Goal: Task Accomplishment & Management: Use online tool/utility

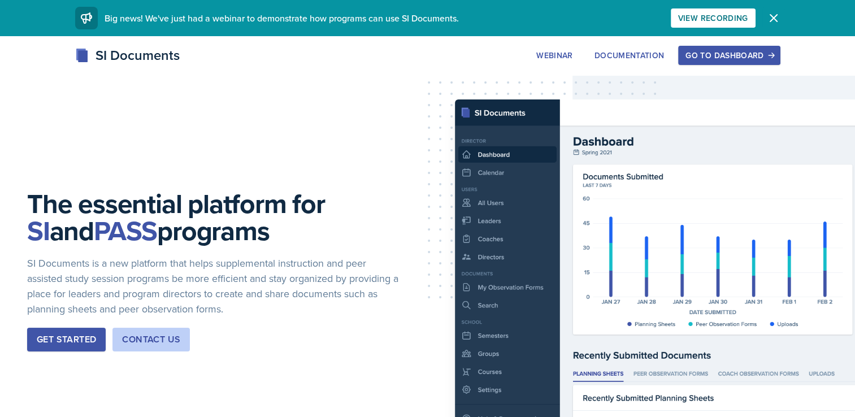
click at [775, 15] on icon "button" at bounding box center [774, 18] width 14 height 14
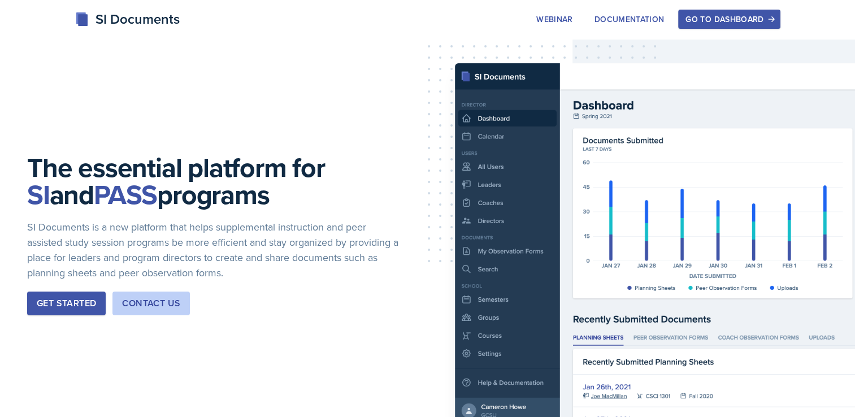
click at [737, 21] on div "Go to Dashboard" at bounding box center [729, 19] width 87 height 9
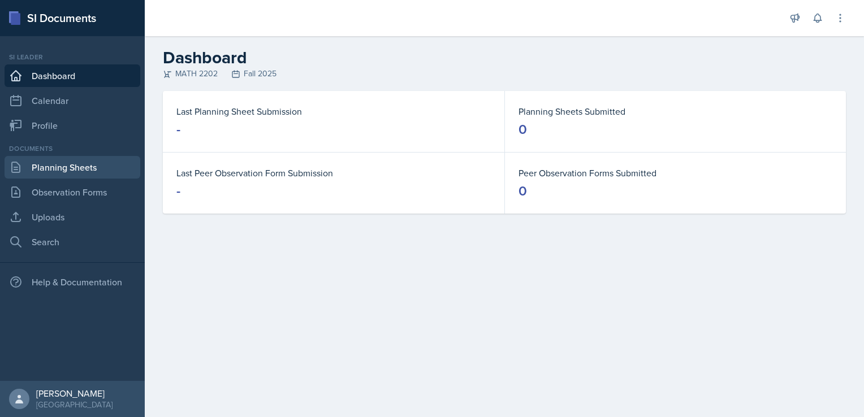
click at [80, 164] on link "Planning Sheets" at bounding box center [73, 167] width 136 height 23
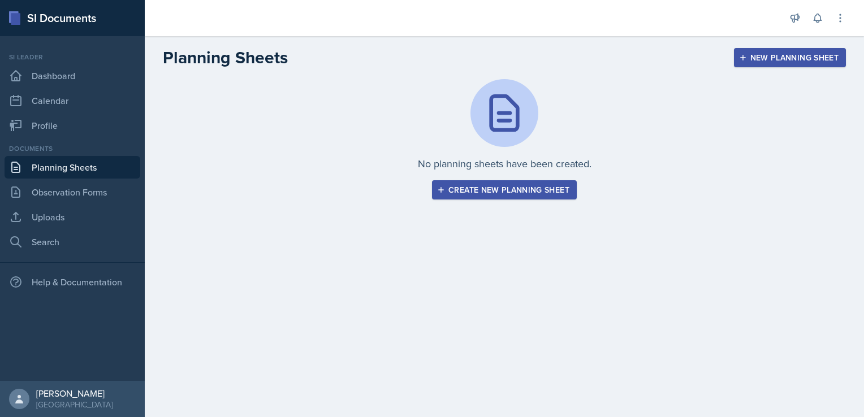
click at [505, 189] on div "Create new planning sheet" at bounding box center [504, 189] width 130 height 9
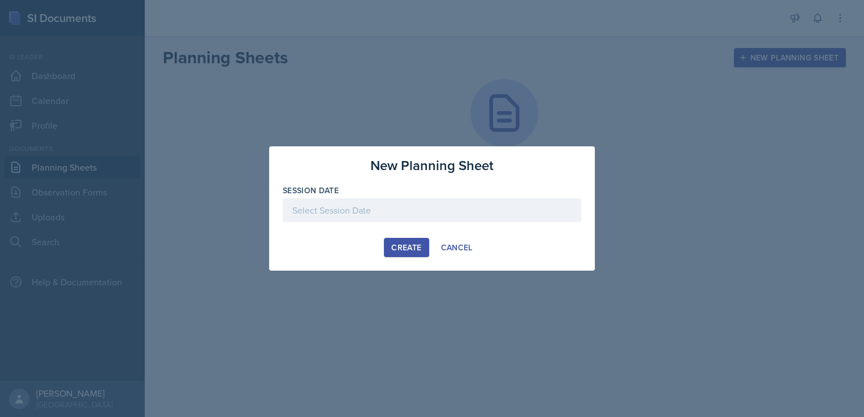
click at [368, 212] on div at bounding box center [432, 210] width 298 height 24
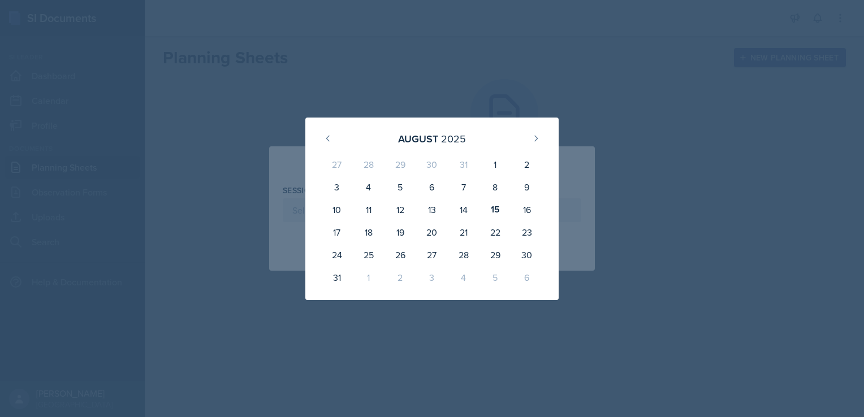
click at [670, 170] on div at bounding box center [432, 208] width 864 height 417
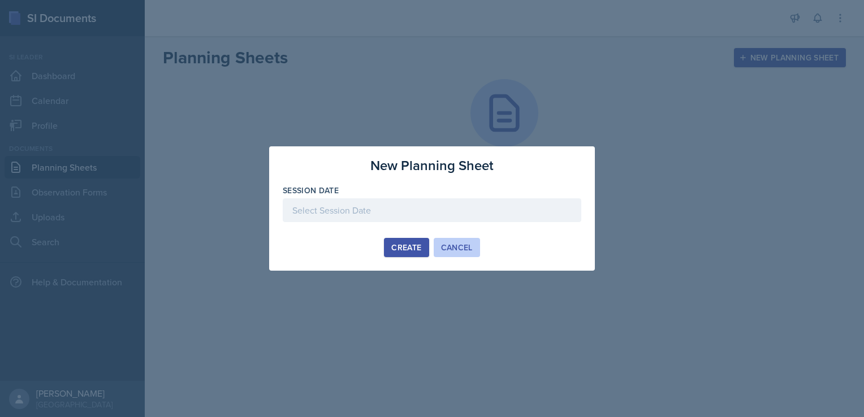
click at [462, 249] on div "Cancel" at bounding box center [457, 247] width 32 height 9
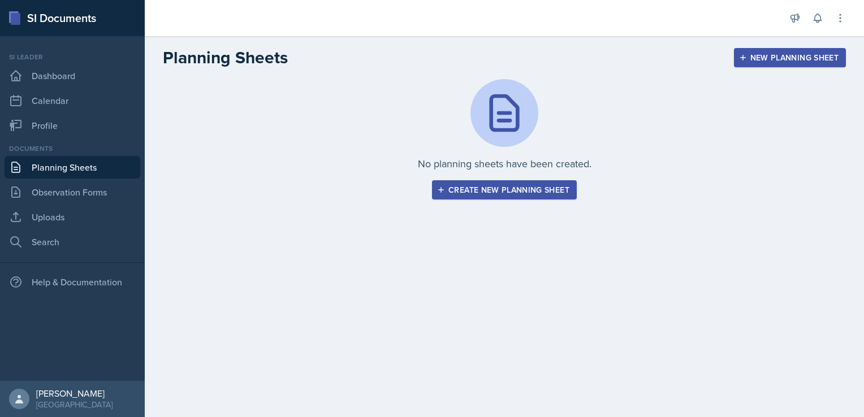
click at [494, 193] on div "Create new planning sheet" at bounding box center [504, 189] width 130 height 9
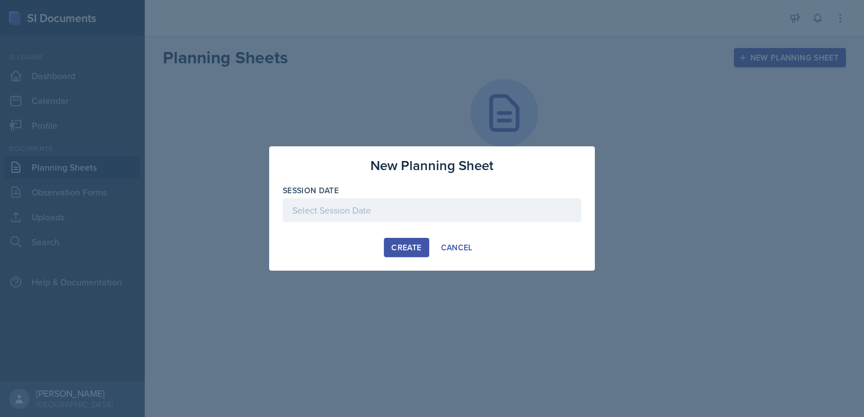
click at [393, 206] on div at bounding box center [432, 210] width 298 height 24
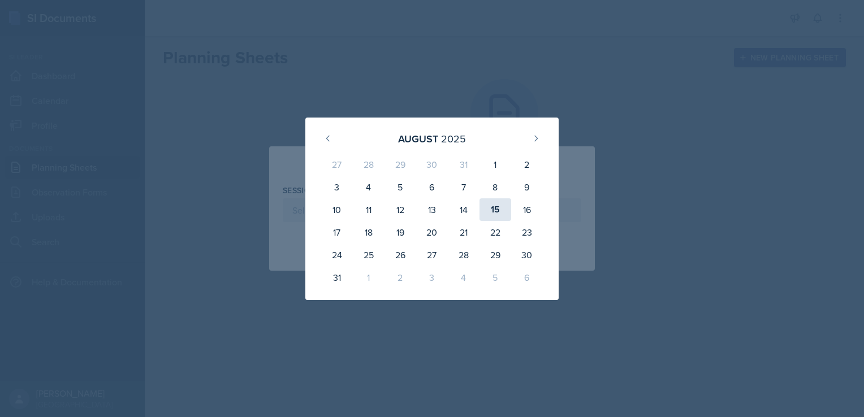
click at [497, 211] on div "15" at bounding box center [495, 209] width 32 height 23
type input "[DATE]"
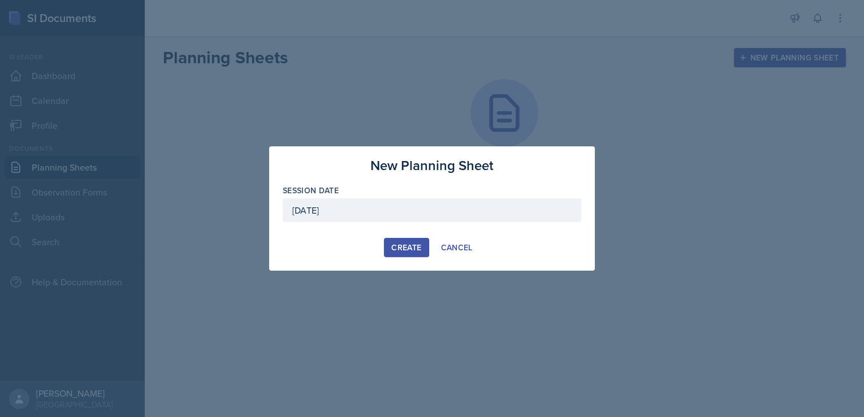
click at [405, 245] on div "Create" at bounding box center [406, 247] width 30 height 9
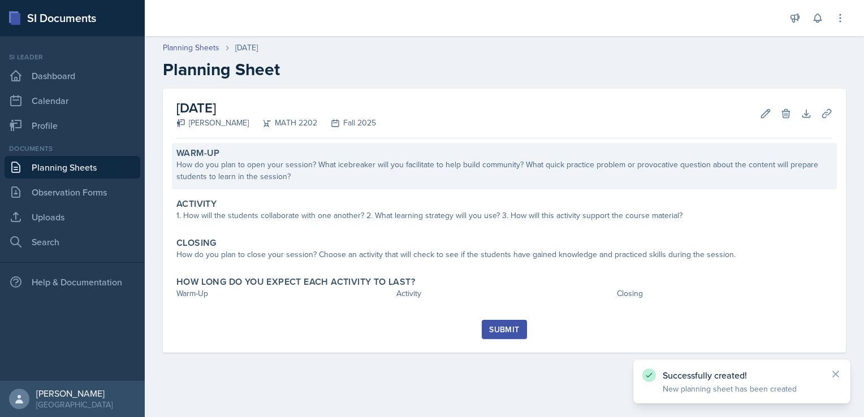
click at [274, 162] on div "How do you plan to open your session? What icebreaker will you facilitate to he…" at bounding box center [504, 171] width 656 height 24
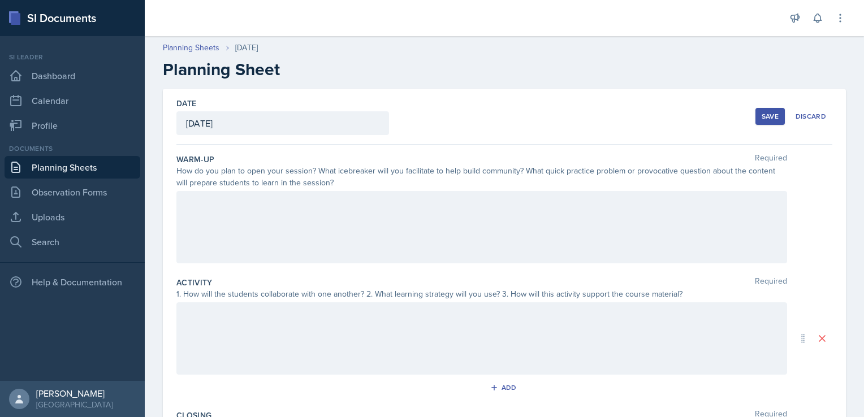
click at [211, 211] on div at bounding box center [481, 227] width 611 height 72
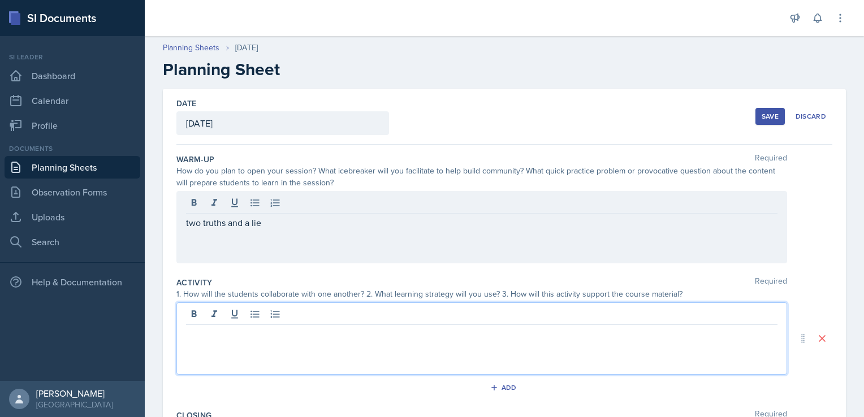
click at [191, 315] on div at bounding box center [481, 338] width 611 height 72
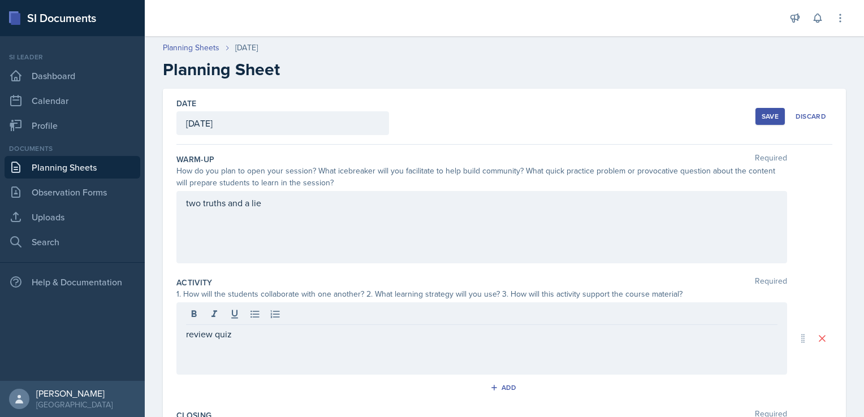
click at [184, 202] on div "two truths and a lie" at bounding box center [481, 227] width 611 height 72
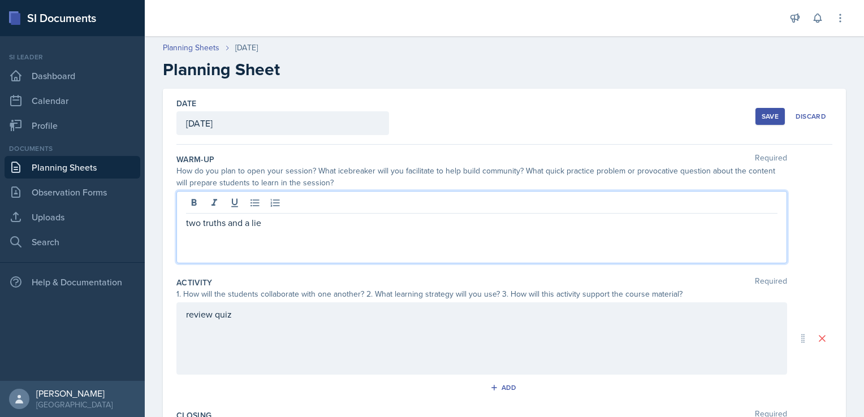
click at [186, 224] on p "two truths and a lie" at bounding box center [481, 223] width 591 height 14
click at [266, 321] on div "review quiz" at bounding box center [481, 338] width 611 height 72
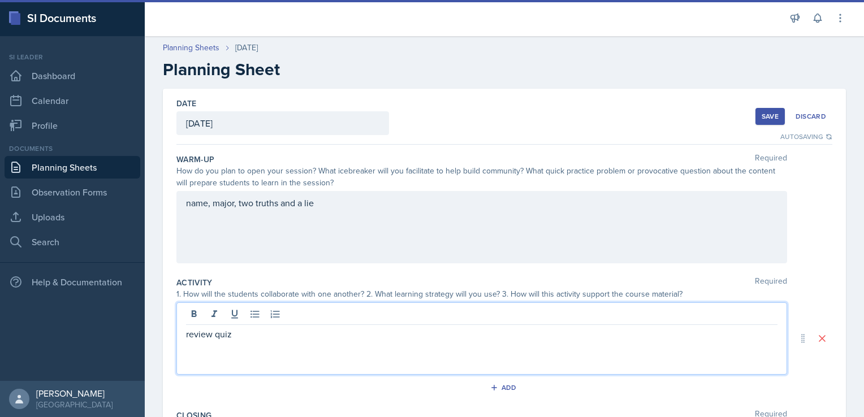
click at [239, 335] on p "review quiz" at bounding box center [481, 334] width 591 height 14
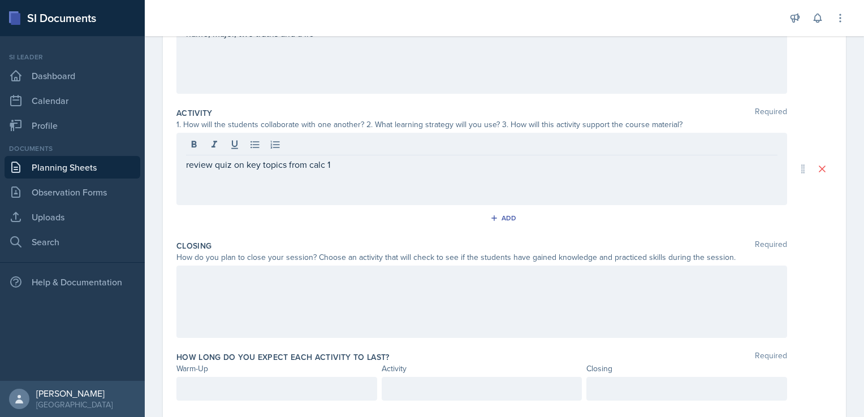
click at [258, 280] on p at bounding box center [481, 278] width 591 height 14
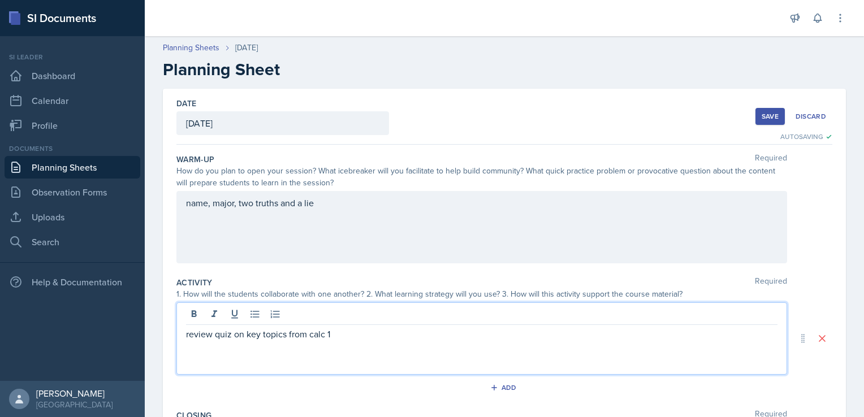
click at [350, 313] on div "review quiz on key topics from calc 1" at bounding box center [481, 338] width 611 height 72
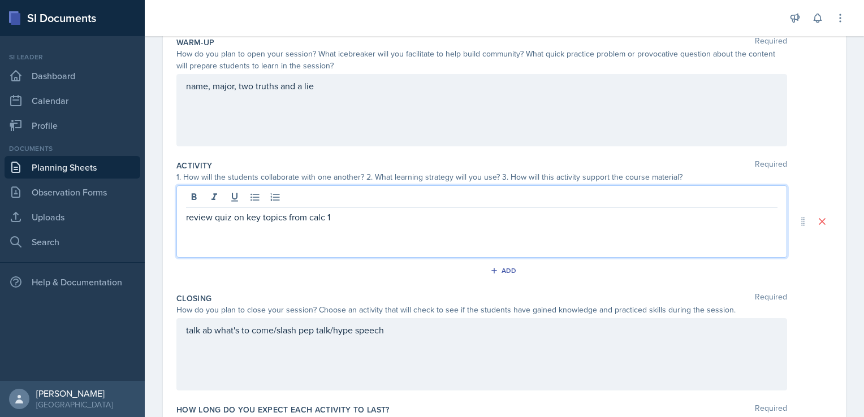
scroll to position [124, 0]
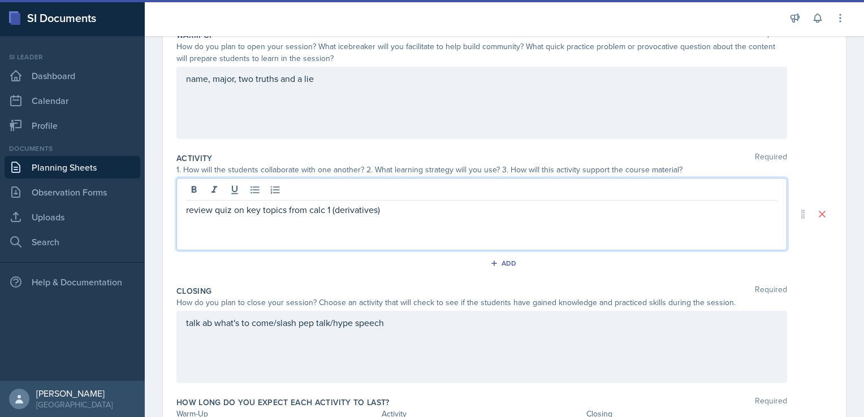
click at [335, 211] on p "review quiz on key topics from calc 1 (derivatives)" at bounding box center [481, 210] width 591 height 14
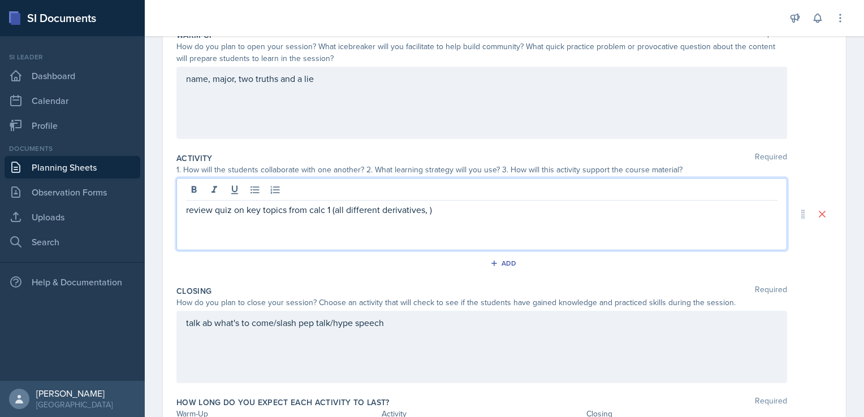
click at [407, 206] on p "review quiz on key topics from calc 1 (all different derivatives, )" at bounding box center [481, 210] width 591 height 14
click at [545, 146] on div "Warm-Up Required How do you plan to open your session? What icebreaker will you…" at bounding box center [504, 86] width 656 height 123
